Goal: Information Seeking & Learning: Compare options

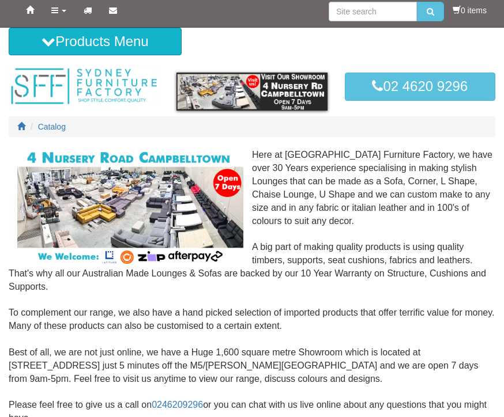
click at [55, 13] on icon at bounding box center [54, 10] width 7 height 8
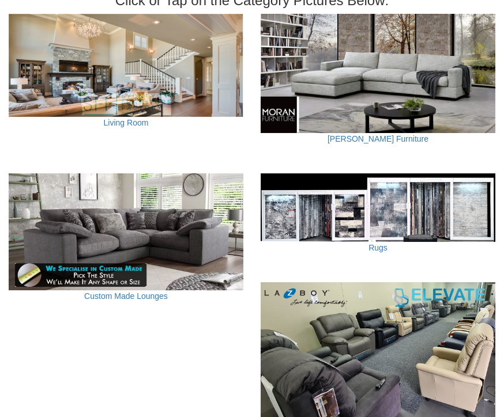
scroll to position [460, 0]
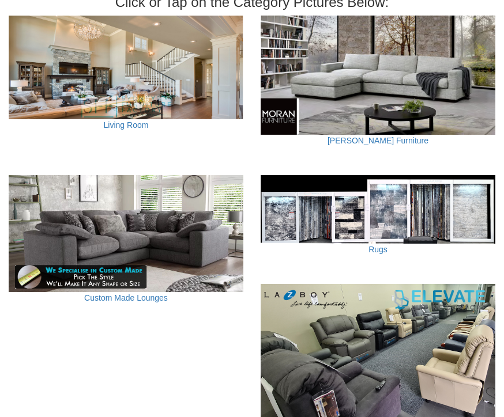
click at [386, 136] on link "[PERSON_NAME] Furniture" at bounding box center [377, 140] width 101 height 9
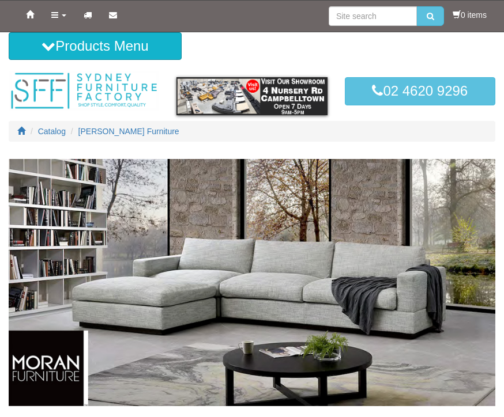
click at [99, 44] on button "Products Menu" at bounding box center [95, 46] width 173 height 28
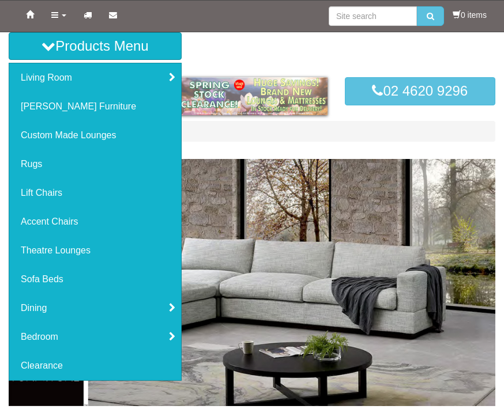
click at [58, 80] on link "Living Room" at bounding box center [95, 77] width 172 height 29
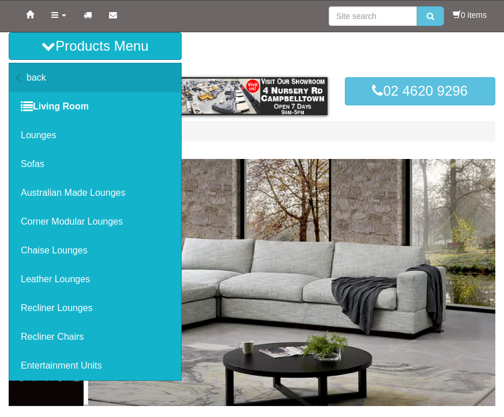
click at [82, 222] on link "Corner Modular Lounges" at bounding box center [95, 221] width 172 height 29
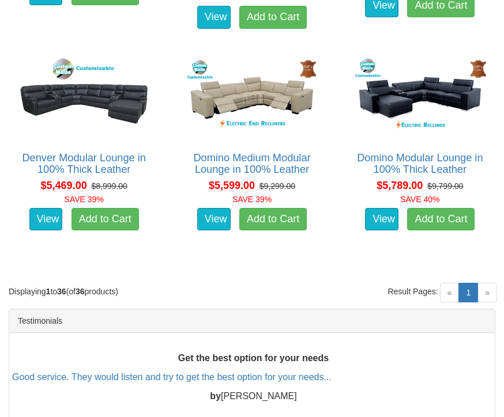
scroll to position [3045, 0]
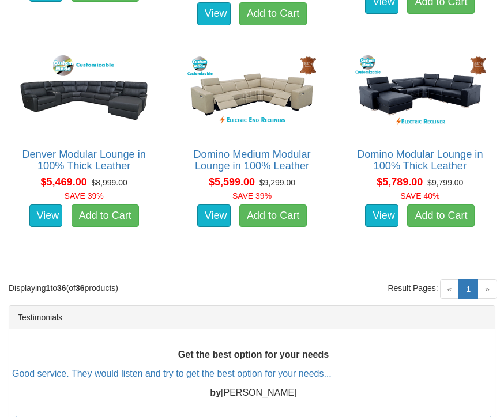
click at [219, 211] on link "View" at bounding box center [213, 216] width 33 height 23
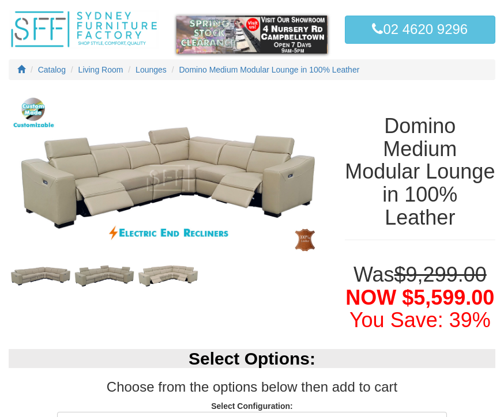
scroll to position [27, 0]
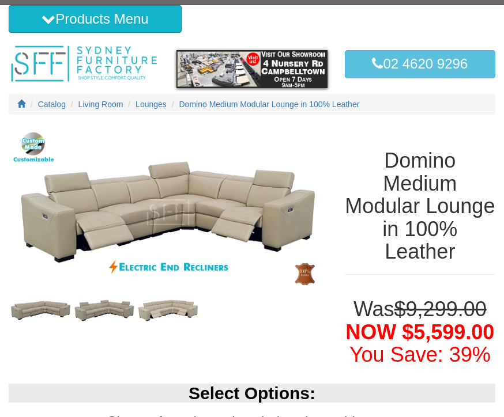
click at [240, 206] on img at bounding box center [168, 212] width 319 height 172
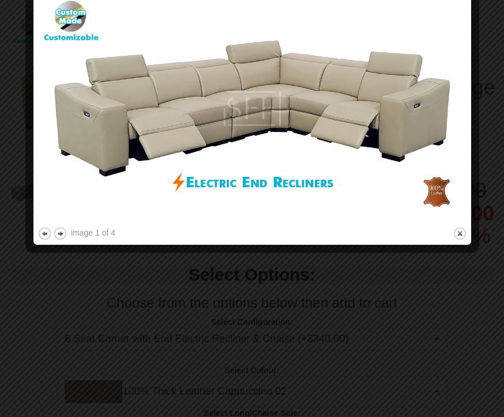
scroll to position [145, 0]
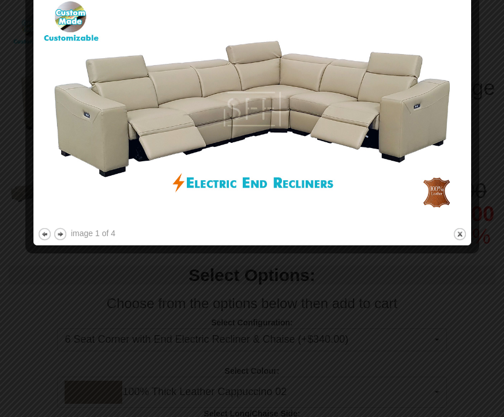
click at [442, 168] on img at bounding box center [251, 109] width 429 height 232
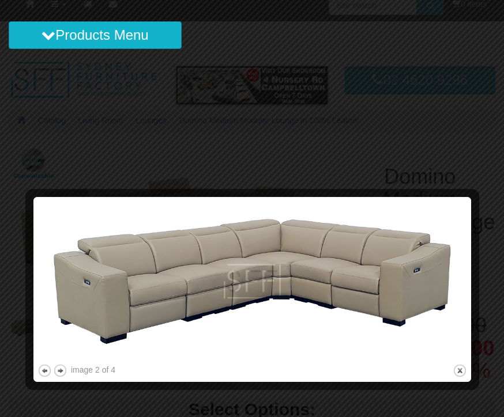
scroll to position [0, 0]
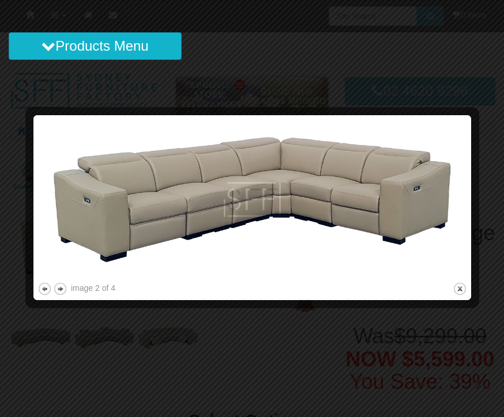
click at [65, 287] on button "next" at bounding box center [60, 289] width 14 height 14
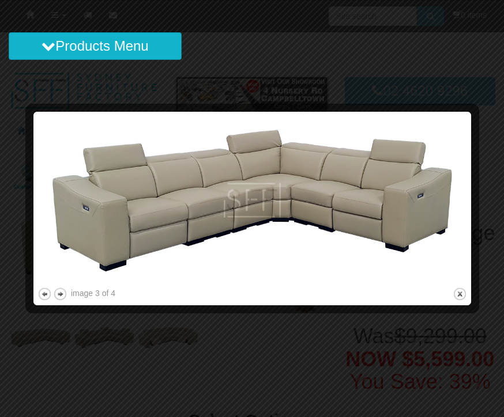
click at [66, 292] on button "next" at bounding box center [60, 294] width 14 height 14
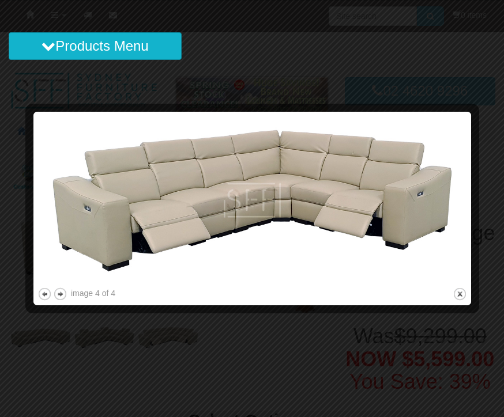
click at [48, 300] on button "previous" at bounding box center [44, 294] width 14 height 14
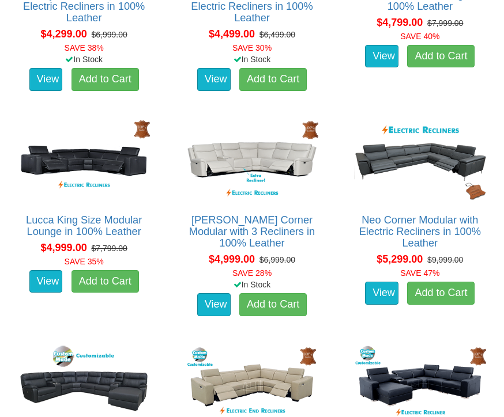
scroll to position [2754, 0]
click at [221, 297] on link "View" at bounding box center [213, 304] width 33 height 23
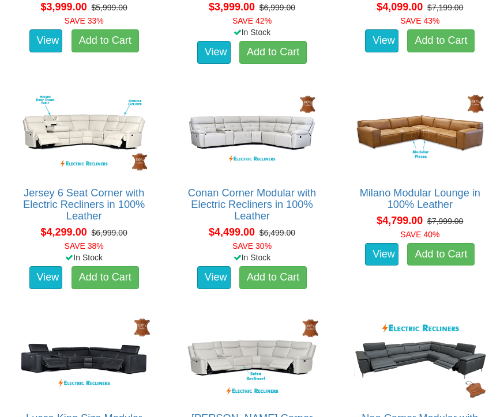
scroll to position [2556, 0]
click at [384, 251] on link "View" at bounding box center [381, 254] width 33 height 23
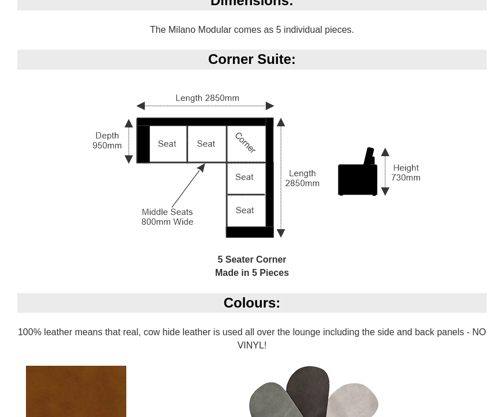
scroll to position [801, 0]
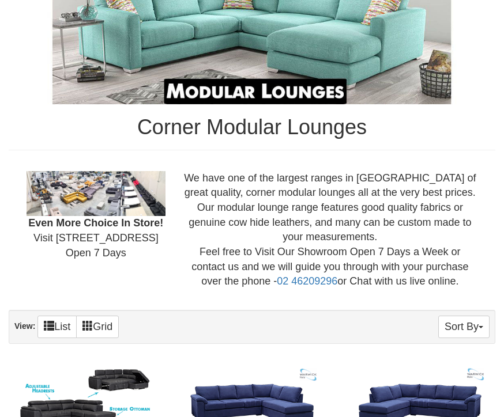
scroll to position [258, 0]
